Goal: Obtain resource: Obtain resource

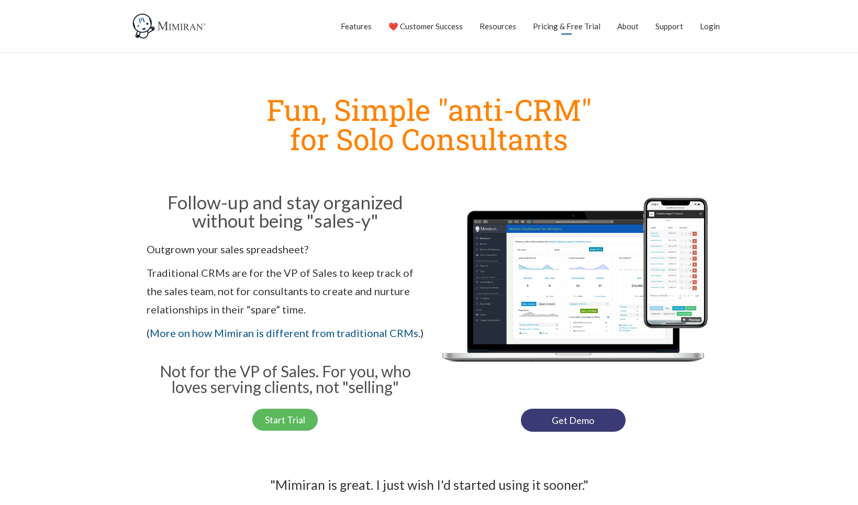
click at [555, 29] on link "Pricing & Free Trial" at bounding box center [567, 26] width 68 height 26
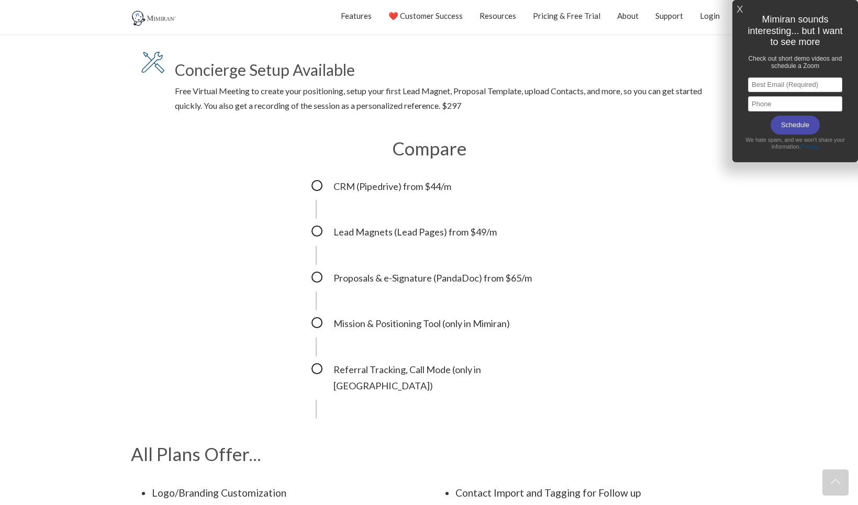
scroll to position [521, 0]
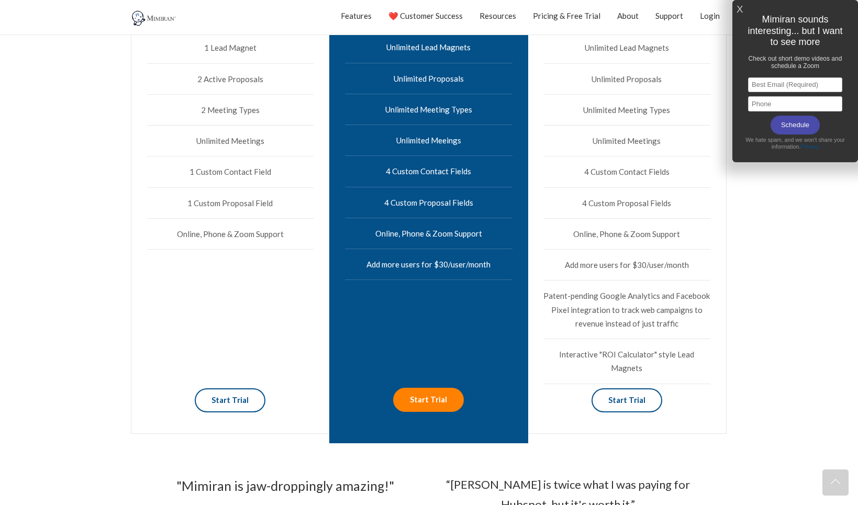
click at [737, 5] on link "X" at bounding box center [739, 9] width 6 height 17
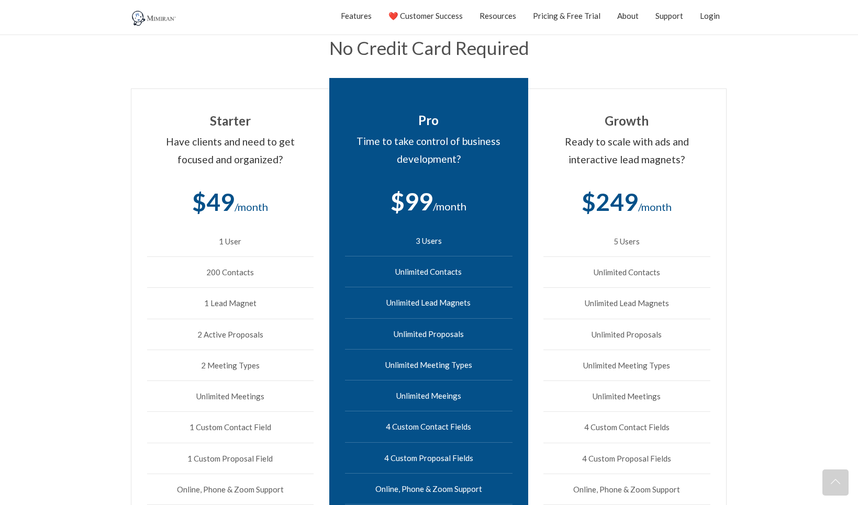
scroll to position [0, 0]
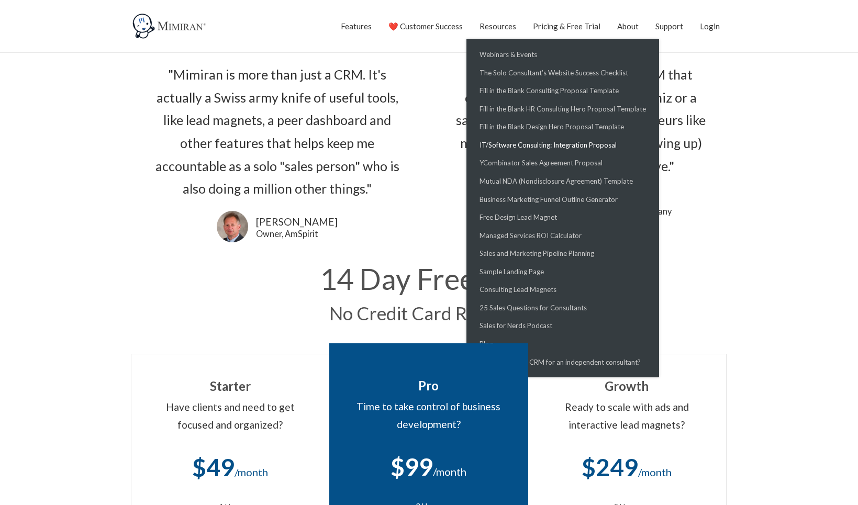
click at [529, 144] on link "IT/Software Consulting: Integration Proposal" at bounding box center [562, 145] width 187 height 18
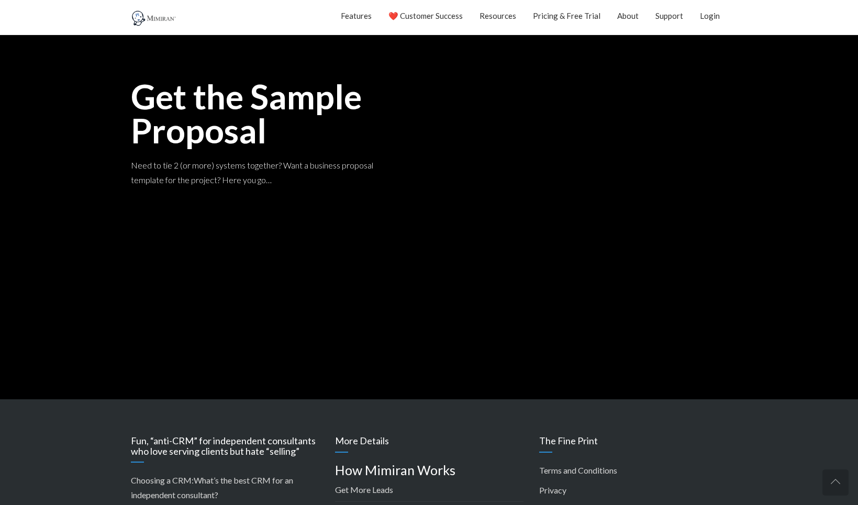
scroll to position [226, 0]
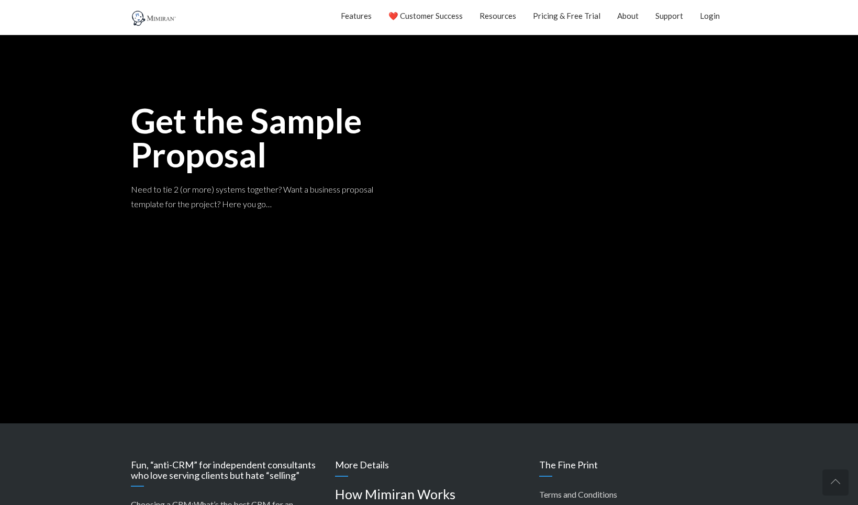
click at [348, 228] on div "Get the Sample Proposal Need to tie 2 (or more) systems together? Want a busine…" at bounding box center [265, 171] width 268 height 135
click at [285, 177] on div "Get the Sample Proposal Need to tie 2 (or more) systems together? Want a busine…" at bounding box center [265, 171] width 268 height 135
click at [435, 242] on div "Get the Sample Proposal Need to tie 2 (or more) systems together? Want a busine…" at bounding box center [429, 170] width 597 height 505
drag, startPoint x: 446, startPoint y: 242, endPoint x: 582, endPoint y: 277, distance: 140.6
click at [582, 277] on div "Get the Sample Proposal Need to tie 2 (or more) systems together? Want a busine…" at bounding box center [429, 170] width 597 height 505
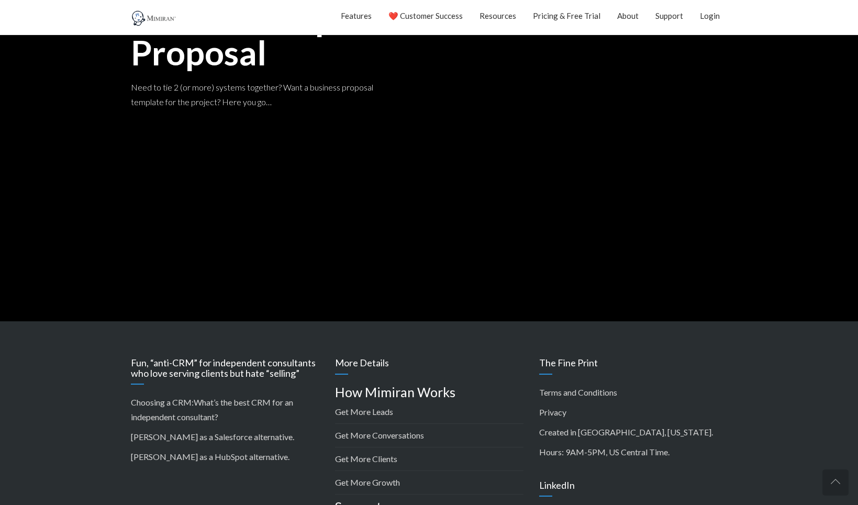
scroll to position [467, 0]
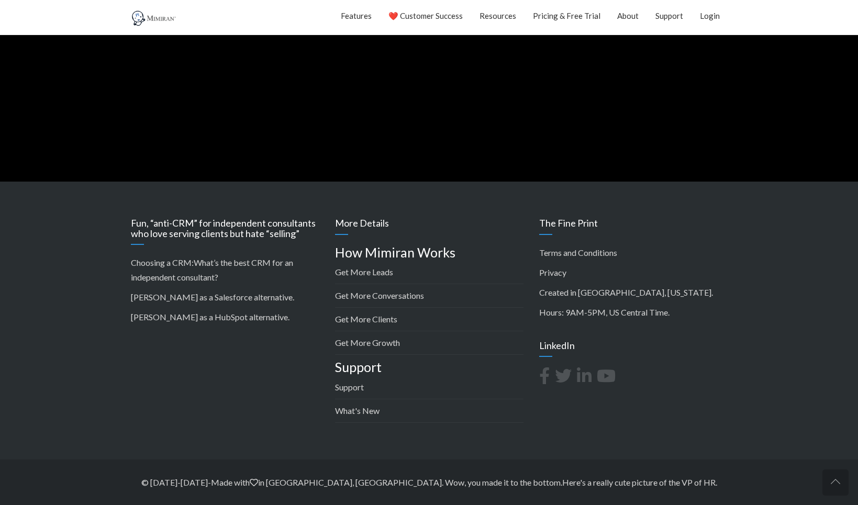
click at [370, 252] on h4 "How Mimiran Works" at bounding box center [429, 252] width 188 height 15
